Goal: Learn about a topic

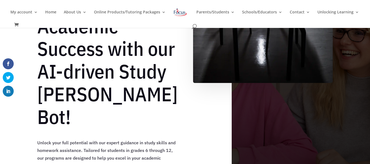
scroll to position [176, 0]
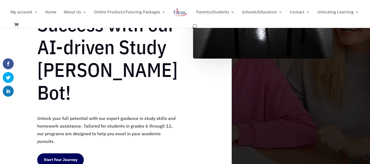
click at [57, 153] on link "Start Your Journey" at bounding box center [60, 159] width 47 height 13
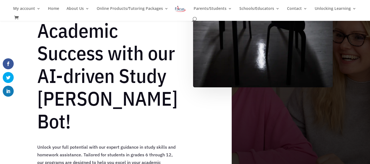
scroll to position [144, 0]
